Goal: Task Accomplishment & Management: Complete application form

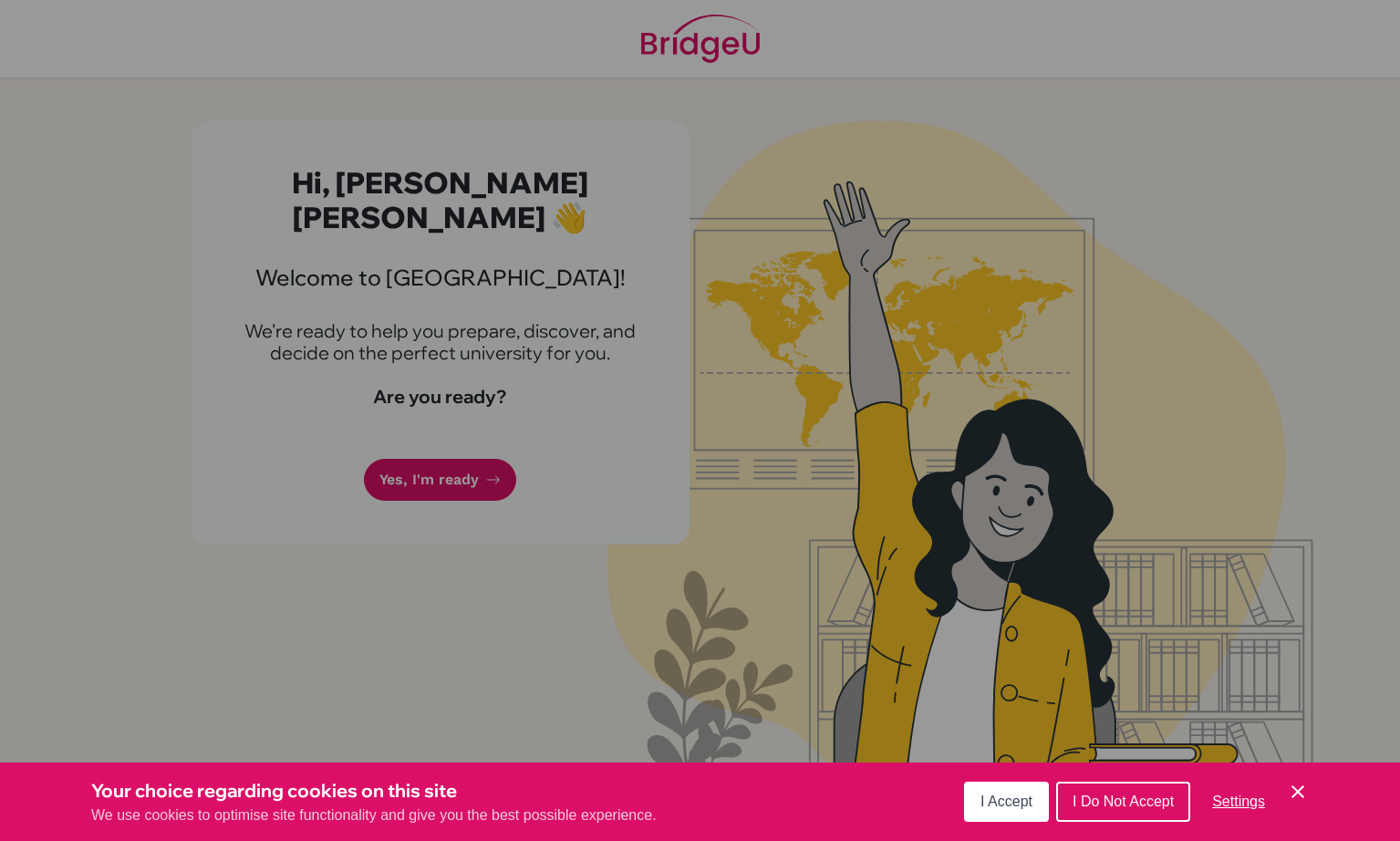
click at [426, 442] on div "Cookie Preferences" at bounding box center [700, 420] width 1400 height 841
click at [982, 787] on button "I Accept" at bounding box center [1005, 802] width 85 height 40
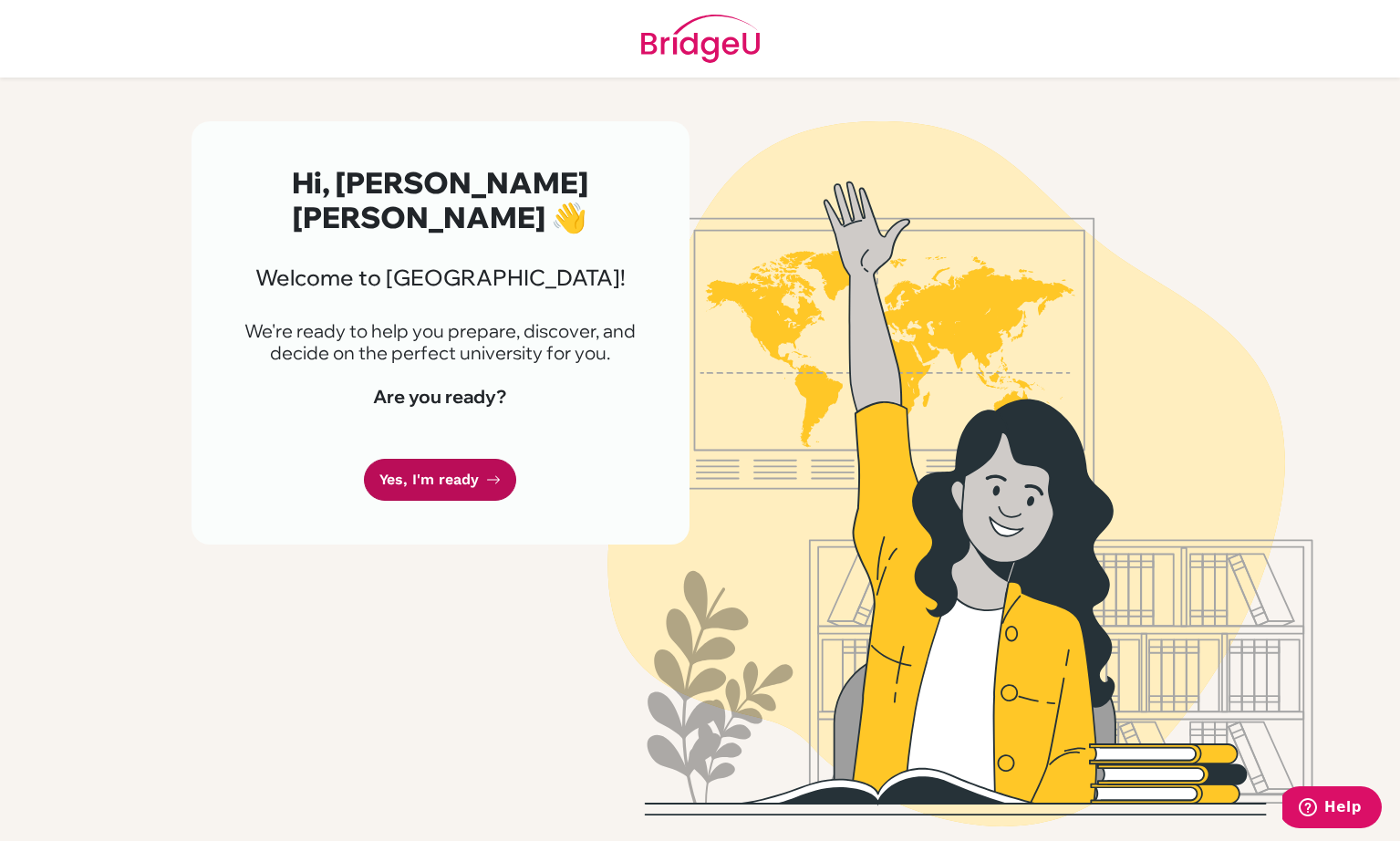
click at [427, 459] on link "Yes, I'm ready" at bounding box center [440, 480] width 152 height 43
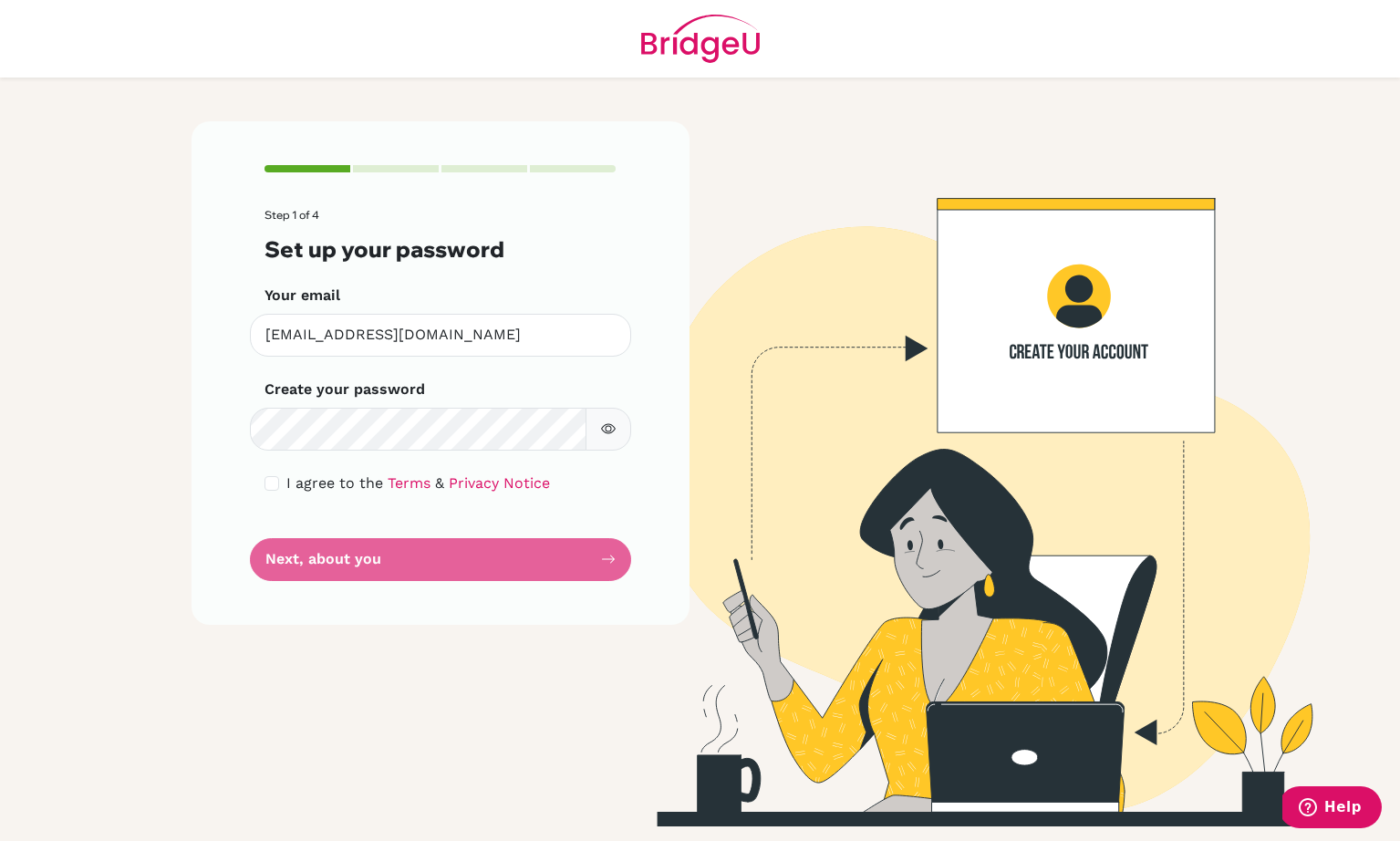
click at [269, 483] on input "checkbox" at bounding box center [271, 483] width 14 height 14
checkbox input "true"
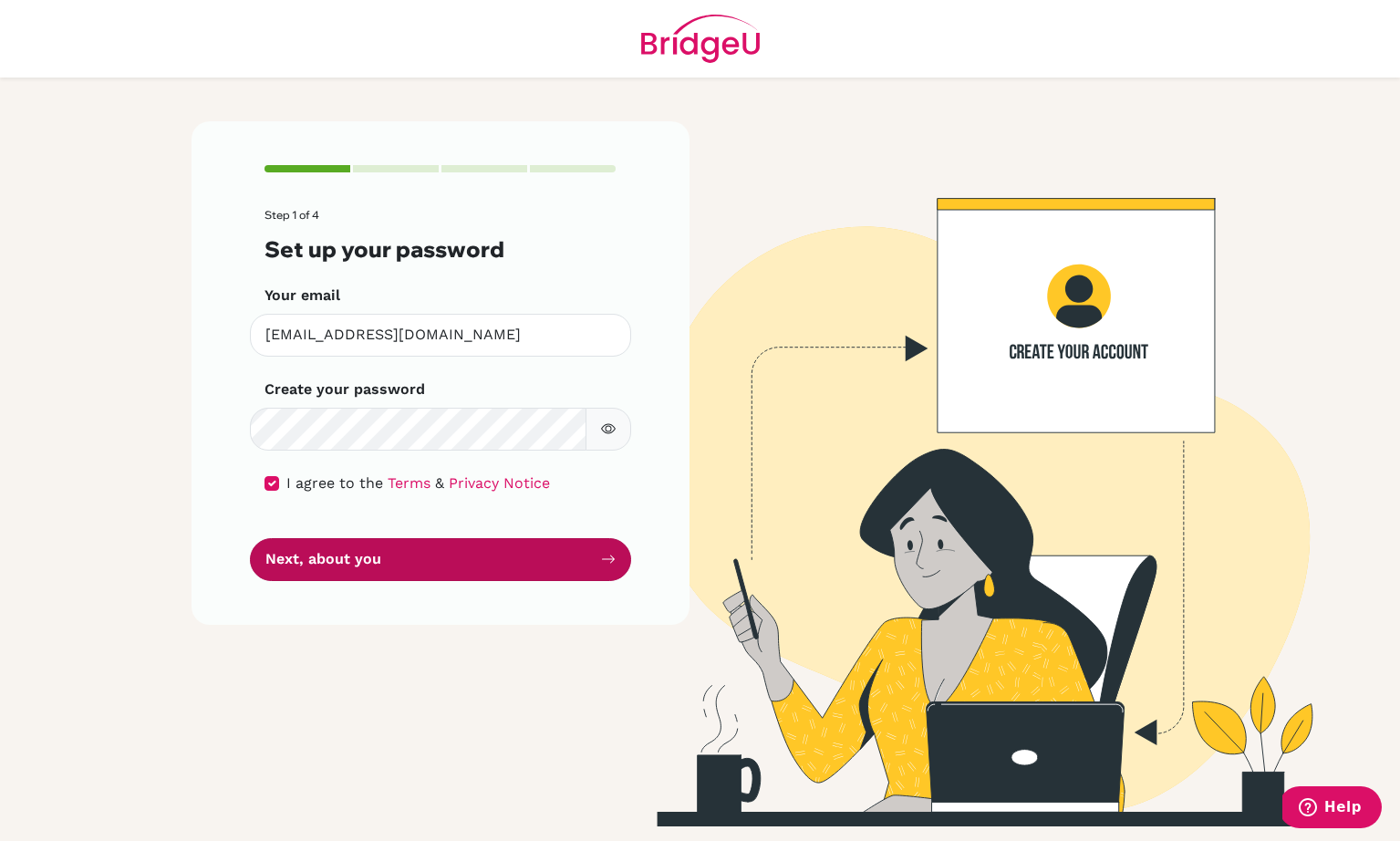
click at [367, 565] on button "Next, about you" at bounding box center [440, 559] width 381 height 43
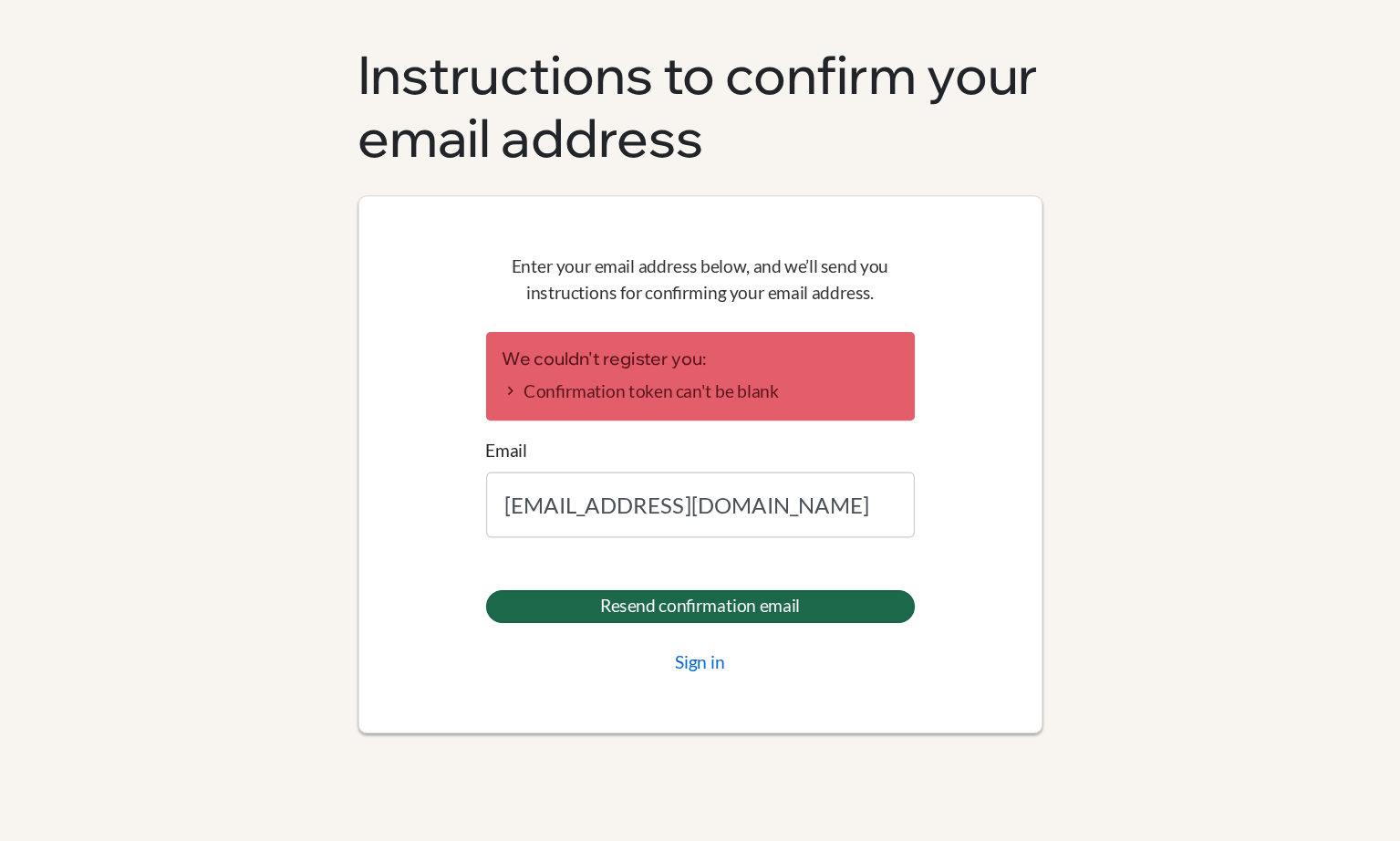
type input "nrsvoboda16@gmail.com"
click at [590, 577] on input "Resend confirmation email" at bounding box center [700, 591] width 357 height 28
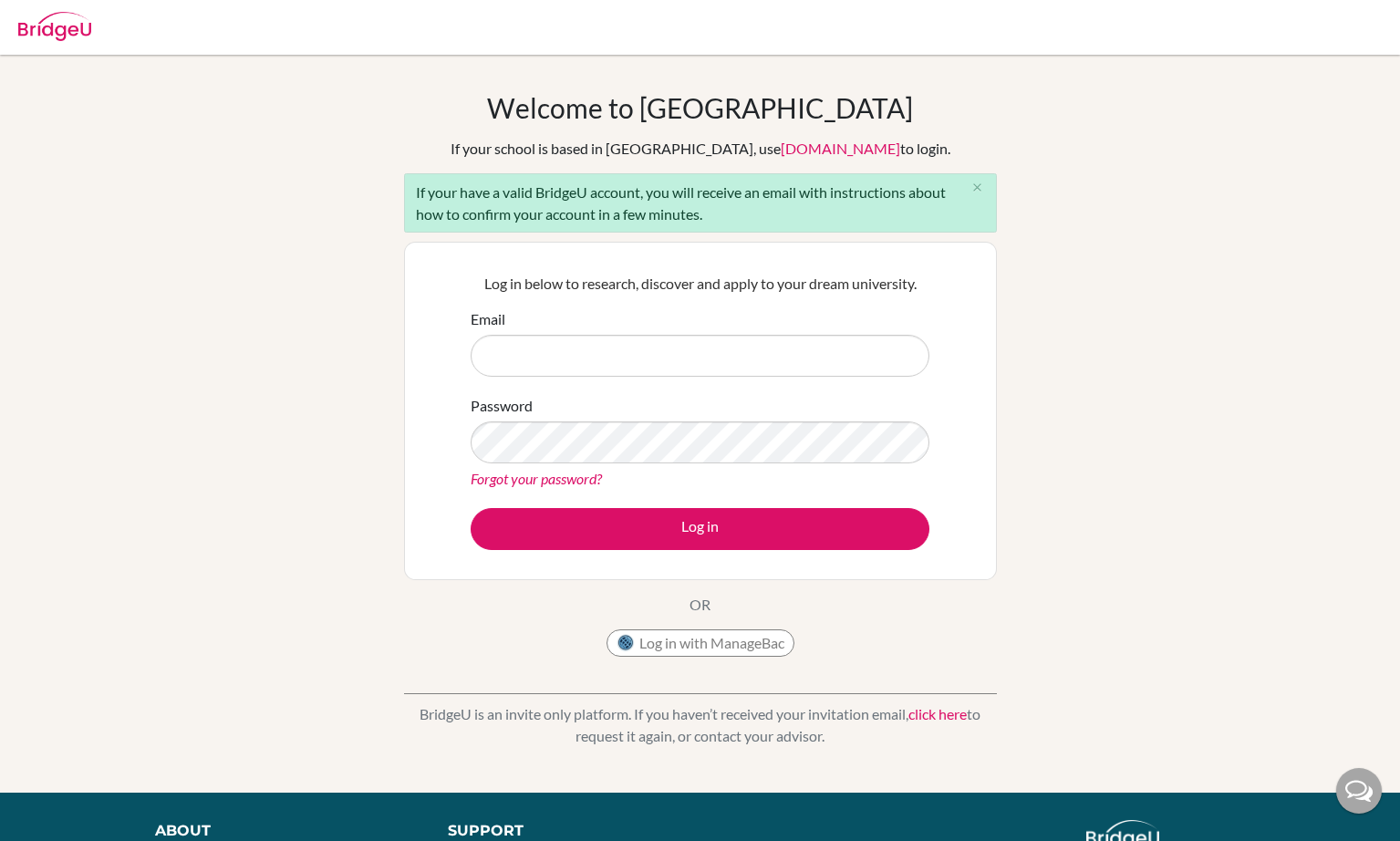
click at [757, 371] on input "Email" at bounding box center [700, 356] width 459 height 42
type input "nrsvoboda16@gmail.com"
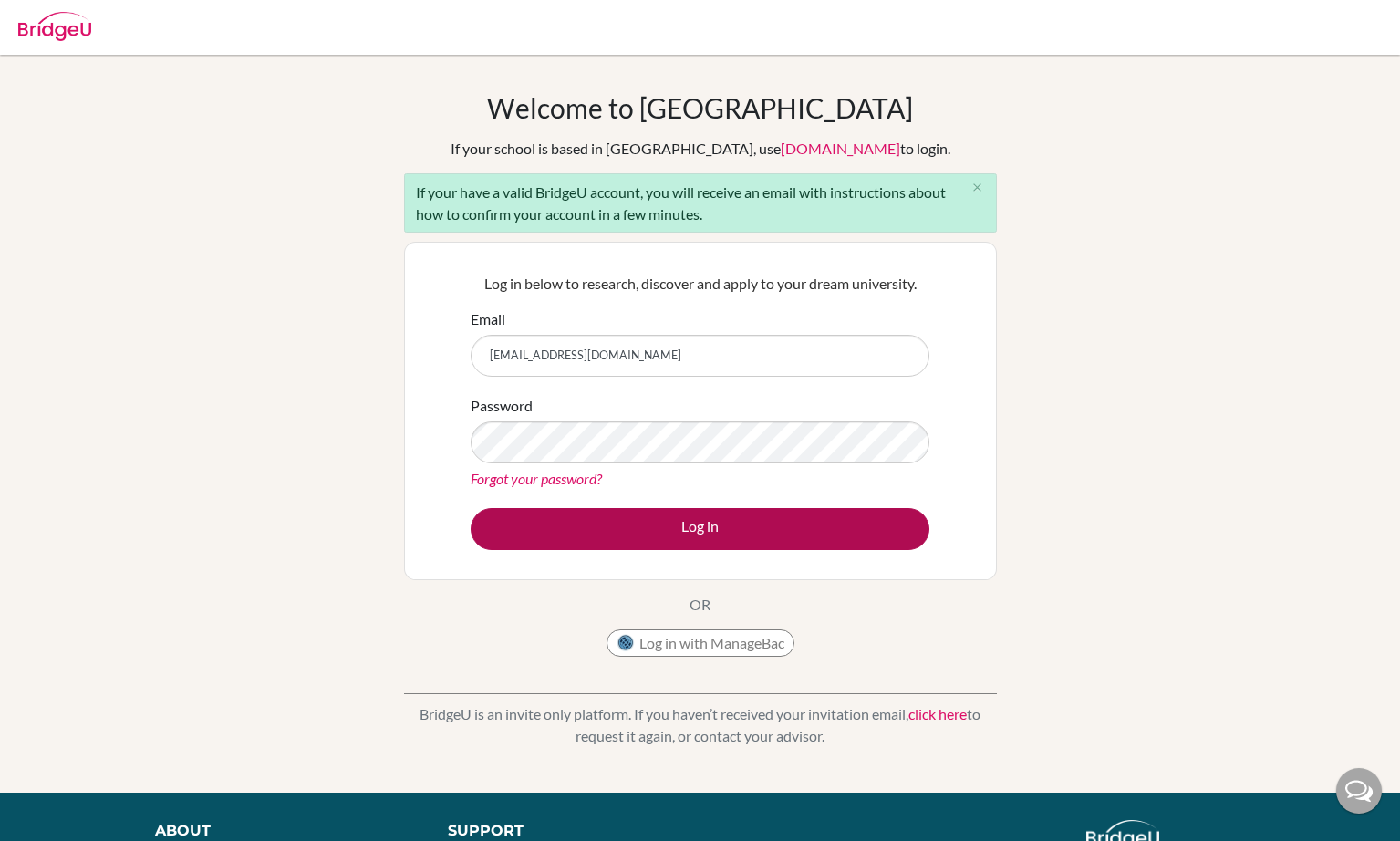
click at [616, 533] on button "Log in" at bounding box center [700, 528] width 459 height 42
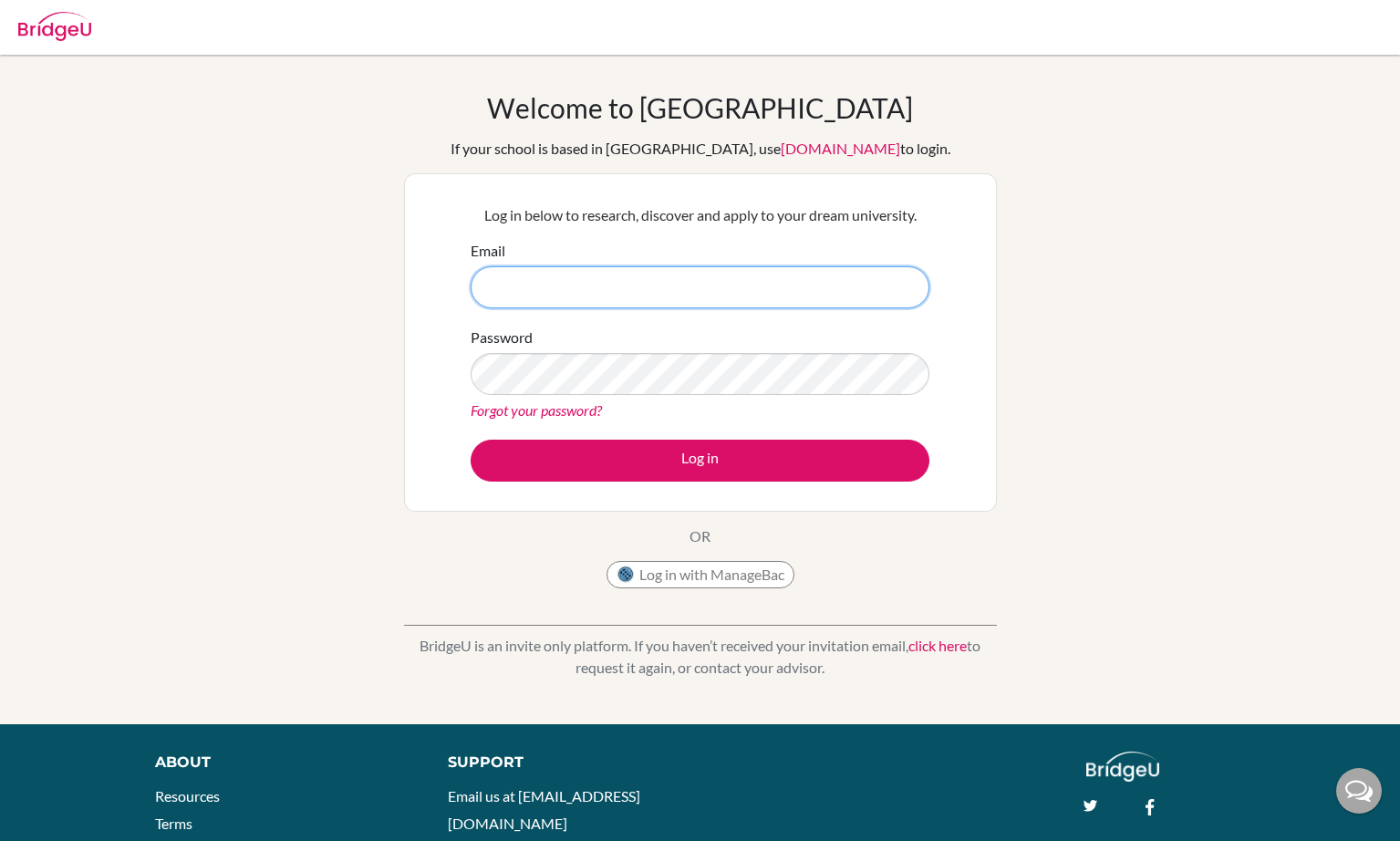
type input "[EMAIL_ADDRESS][DOMAIN_NAME]"
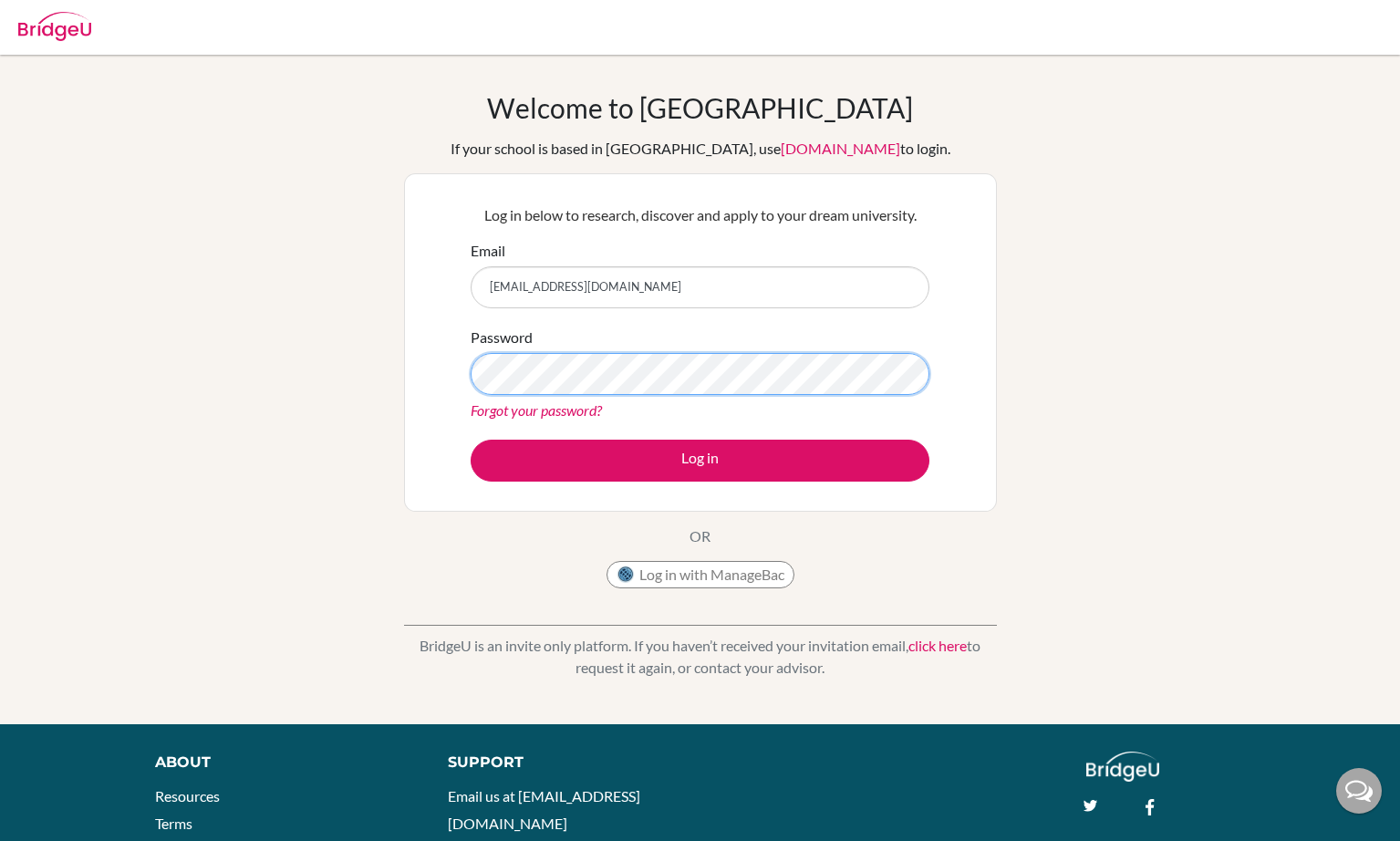
click at [700, 460] on button "Log in" at bounding box center [700, 461] width 459 height 42
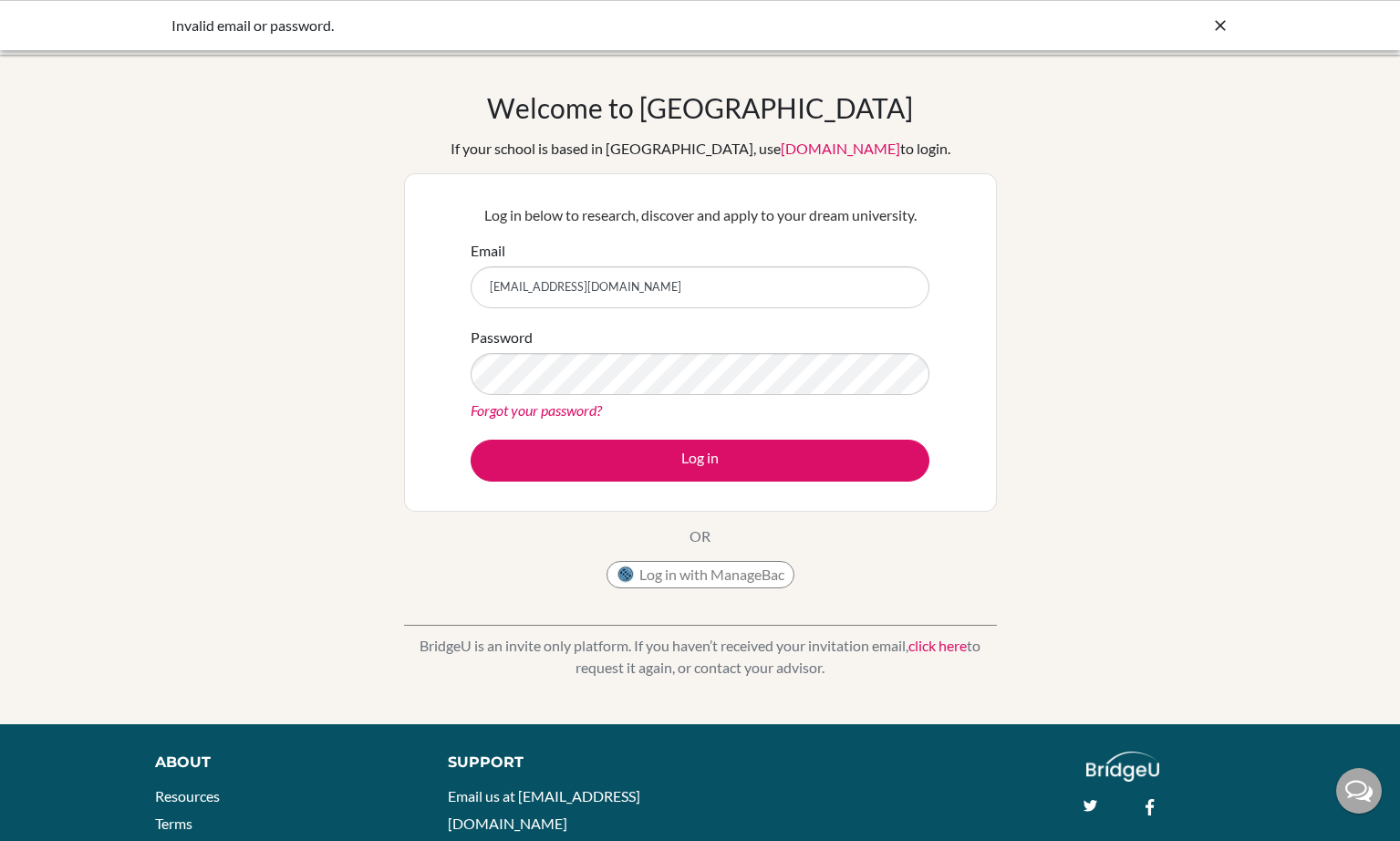
click at [679, 299] on input "nsvoboda@mtview.id" at bounding box center [700, 288] width 459 height 42
type input "nrsvoboda16@gmail.com"
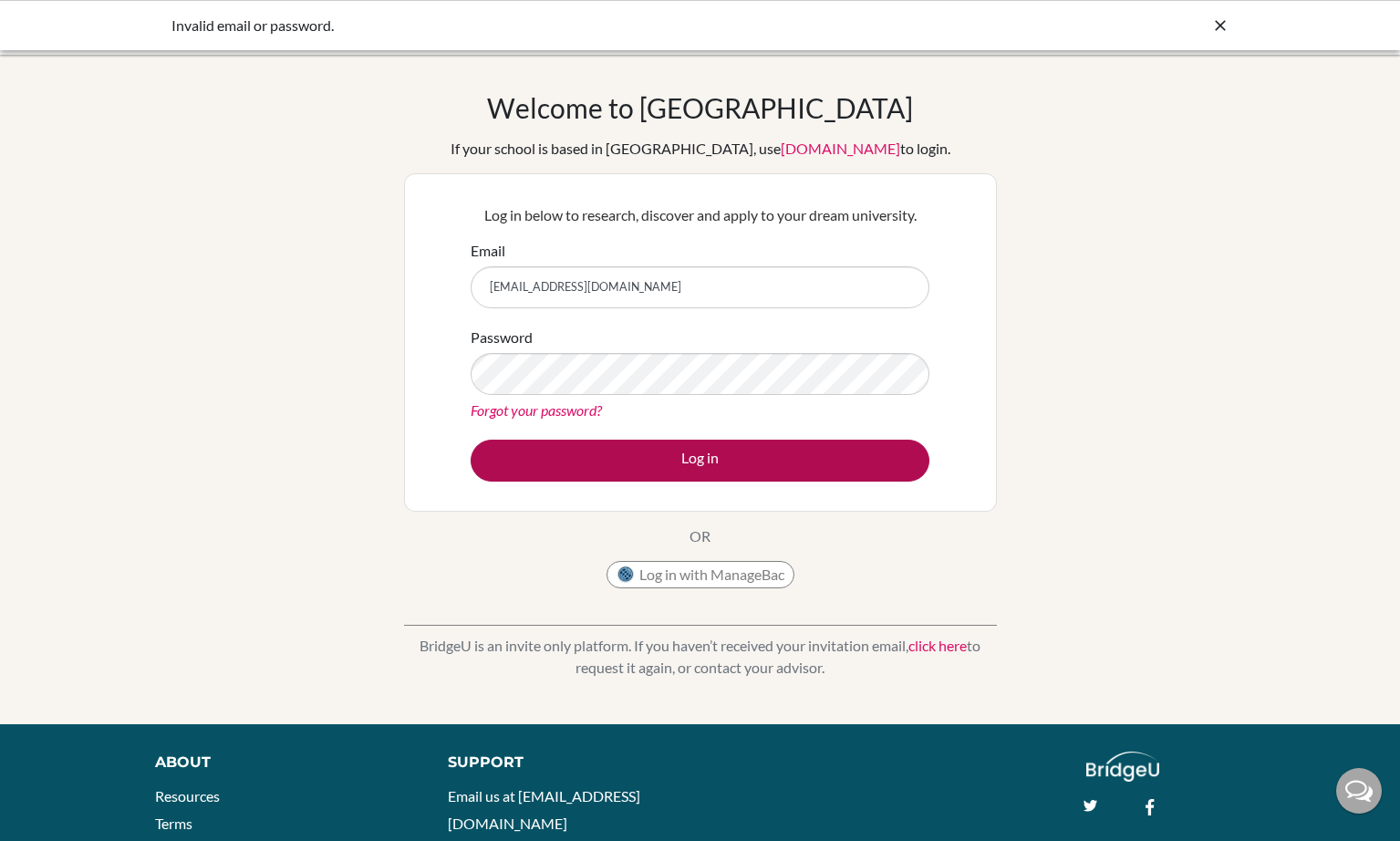
click at [596, 465] on button "Log in" at bounding box center [700, 461] width 459 height 42
click at [748, 461] on button "Log in" at bounding box center [700, 461] width 459 height 42
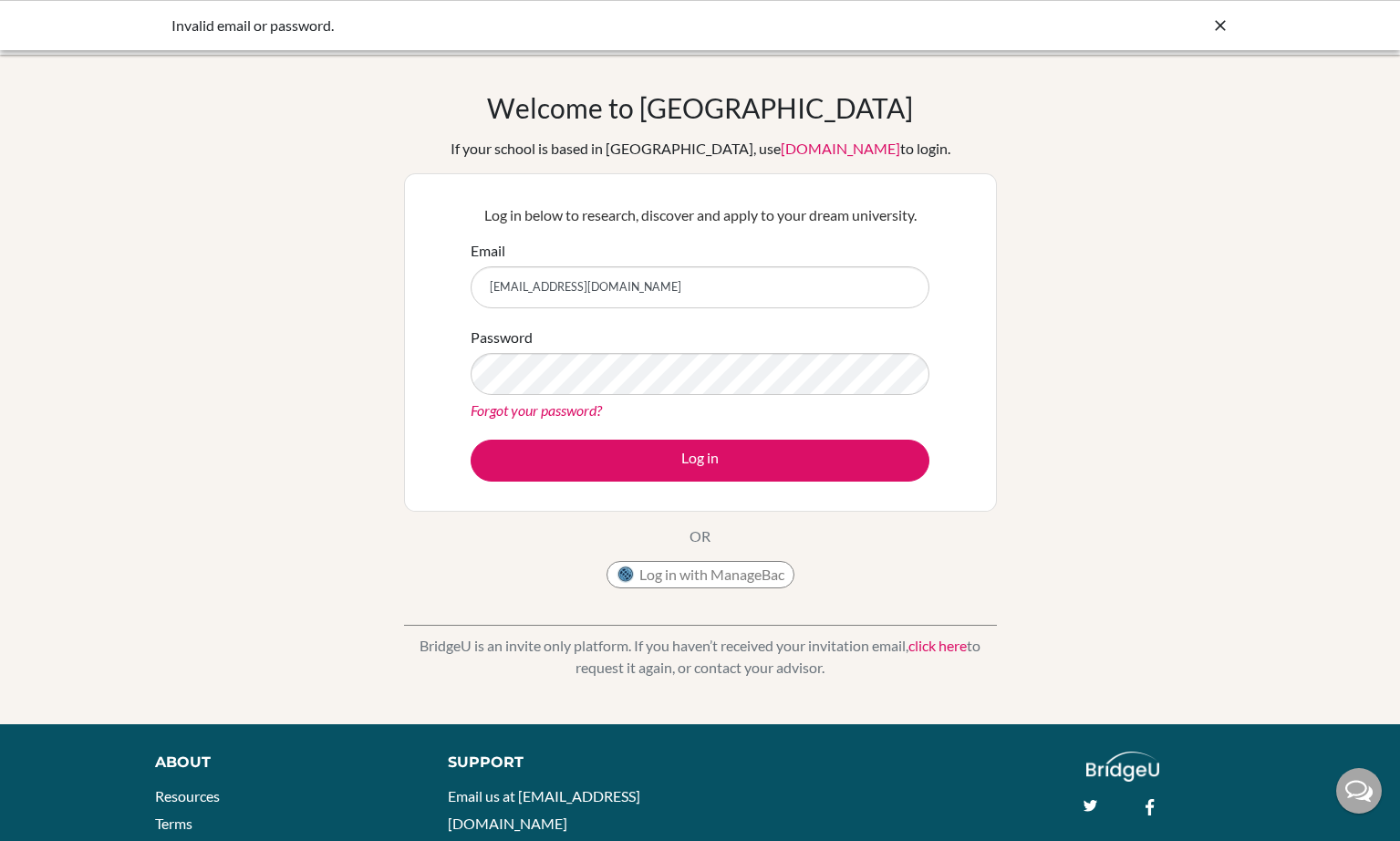
click at [1161, 218] on div "Welcome to [GEOGRAPHIC_DATA] If your school is based in [GEOGRAPHIC_DATA], use …" at bounding box center [700, 389] width 1400 height 596
click at [265, 60] on div "Welcome to [GEOGRAPHIC_DATA] If your school is based in [GEOGRAPHIC_DATA], use …" at bounding box center [700, 389] width 1400 height 669
click at [733, 294] on input "[EMAIL_ADDRESS][DOMAIN_NAME]" at bounding box center [700, 288] width 459 height 42
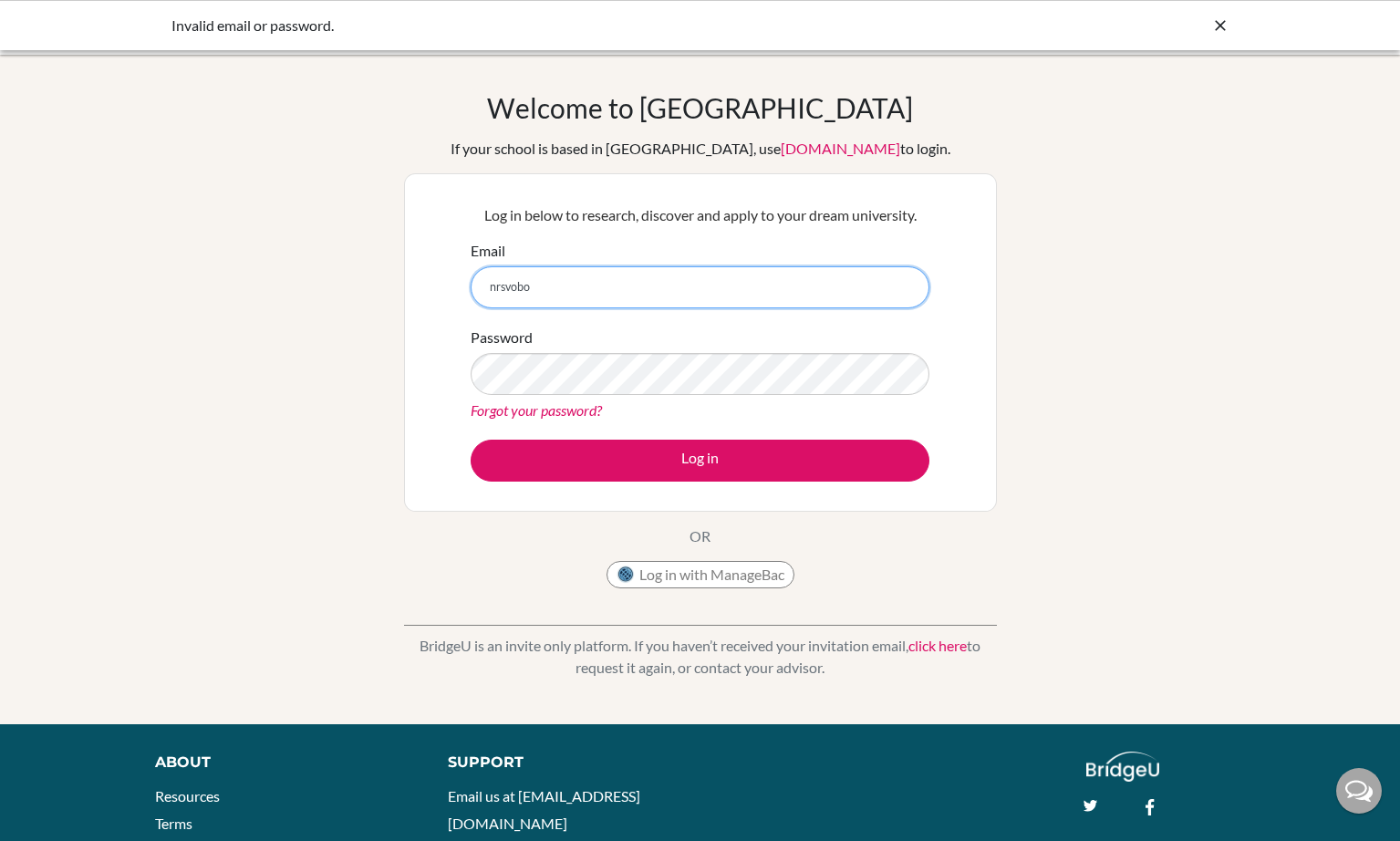
type input "nrsvob"
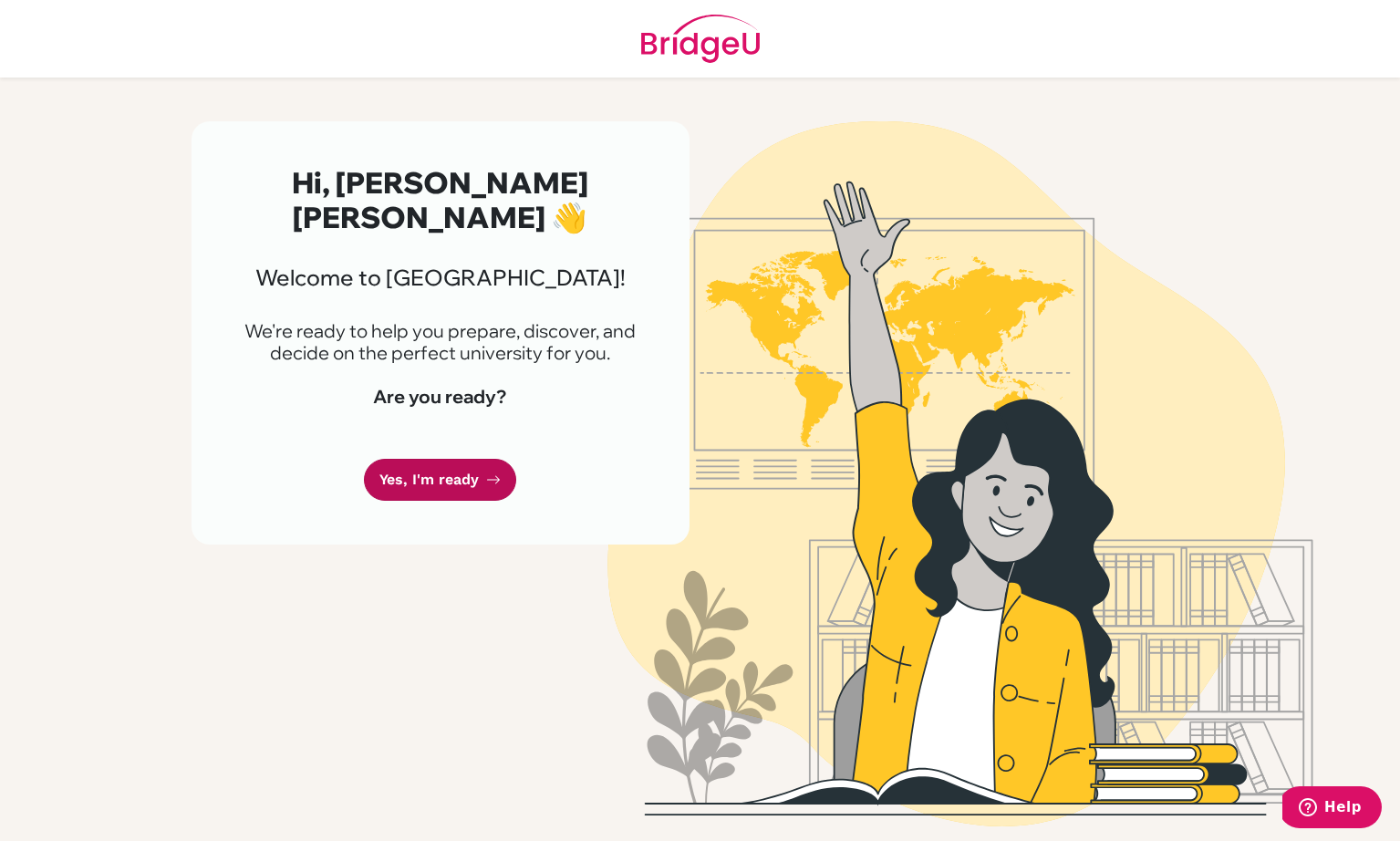
click at [475, 459] on link "Yes, I'm ready" at bounding box center [440, 480] width 152 height 43
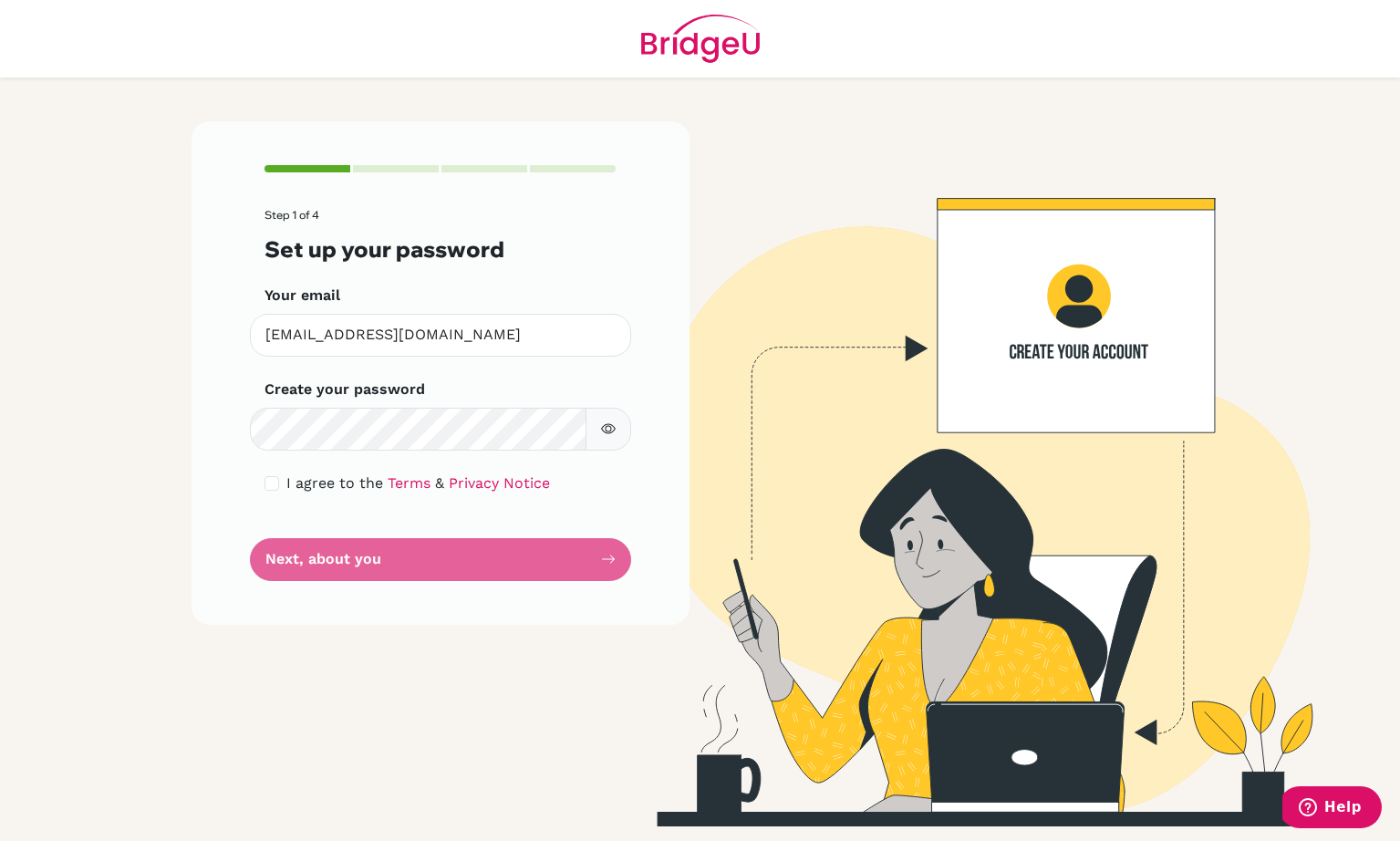
click at [407, 545] on form "Step 1 of 4 Set up your password Your email nsvoboda@mtview.id Invalid email Cr…" at bounding box center [441, 394] width 352 height 372
click at [406, 552] on form "Step 1 of 4 Set up your password Your email nsvoboda@mtview.id Invalid email Cr…" at bounding box center [441, 394] width 352 height 372
click at [406, 565] on form "Step 1 of 4 Set up your password Your email nsvoboda@mtview.id Invalid email Cr…" at bounding box center [441, 394] width 352 height 372
click at [574, 556] on form "Step 1 of 4 Set up your password Your email nsvoboda@mtview.id Invalid email Cr…" at bounding box center [441, 394] width 352 height 372
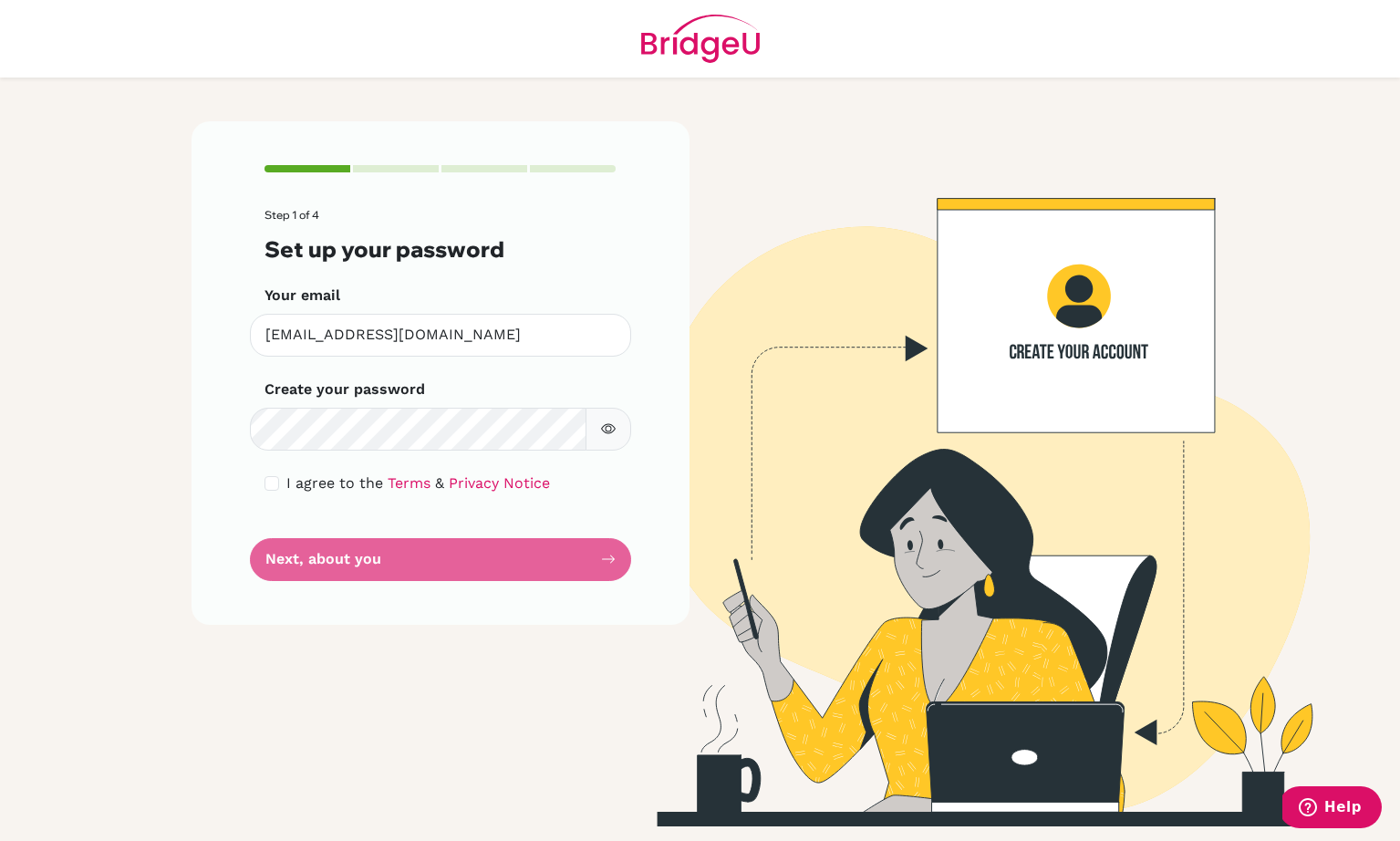
click at [574, 556] on form "Step 1 of 4 Set up your password Your email nsvoboda@mtview.id Invalid email Cr…" at bounding box center [441, 394] width 352 height 372
click at [274, 487] on input "checkbox" at bounding box center [271, 483] width 14 height 14
checkbox input "true"
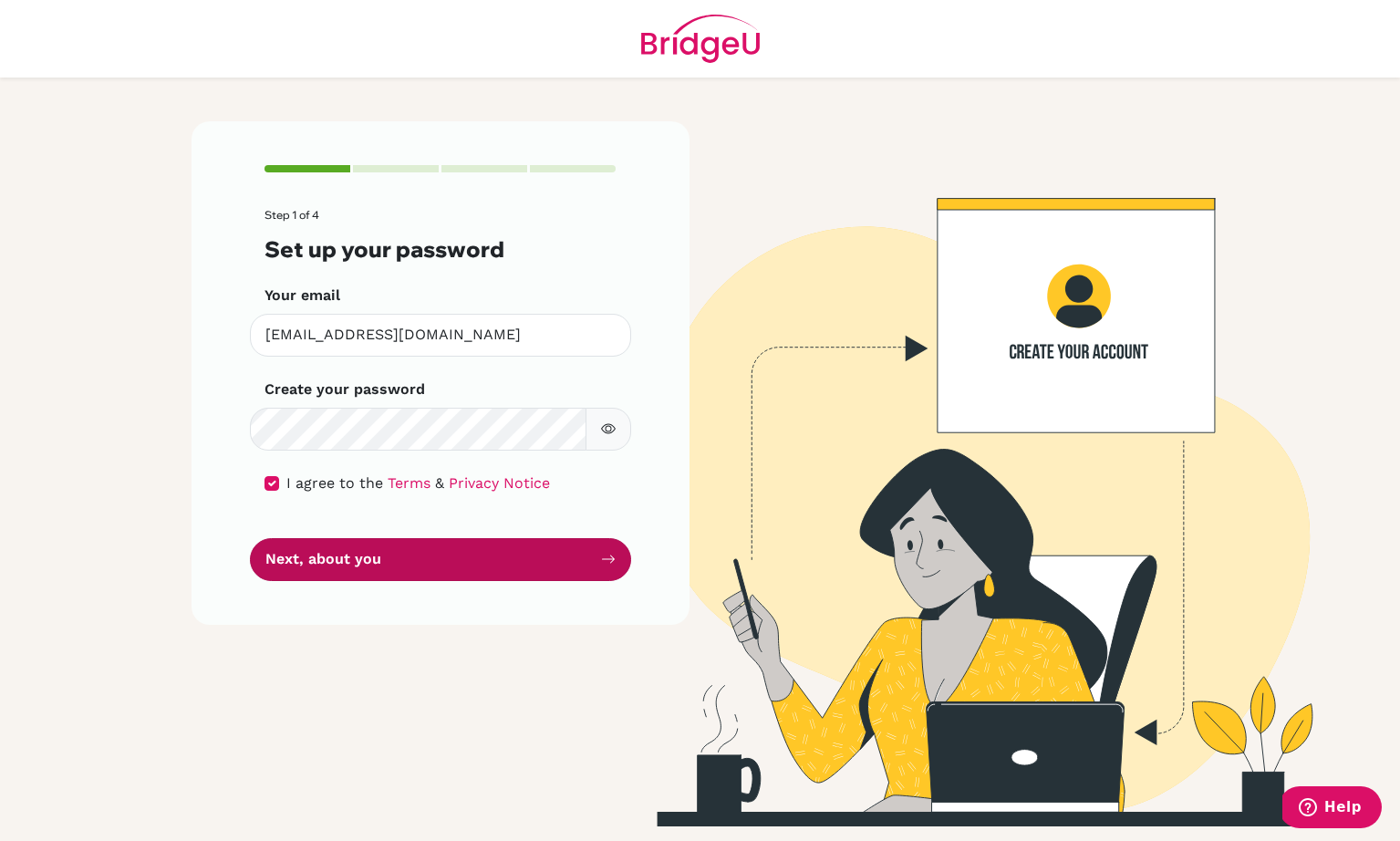
click at [371, 571] on button "Next, about you" at bounding box center [440, 559] width 381 height 43
